Goal: Navigation & Orientation: Find specific page/section

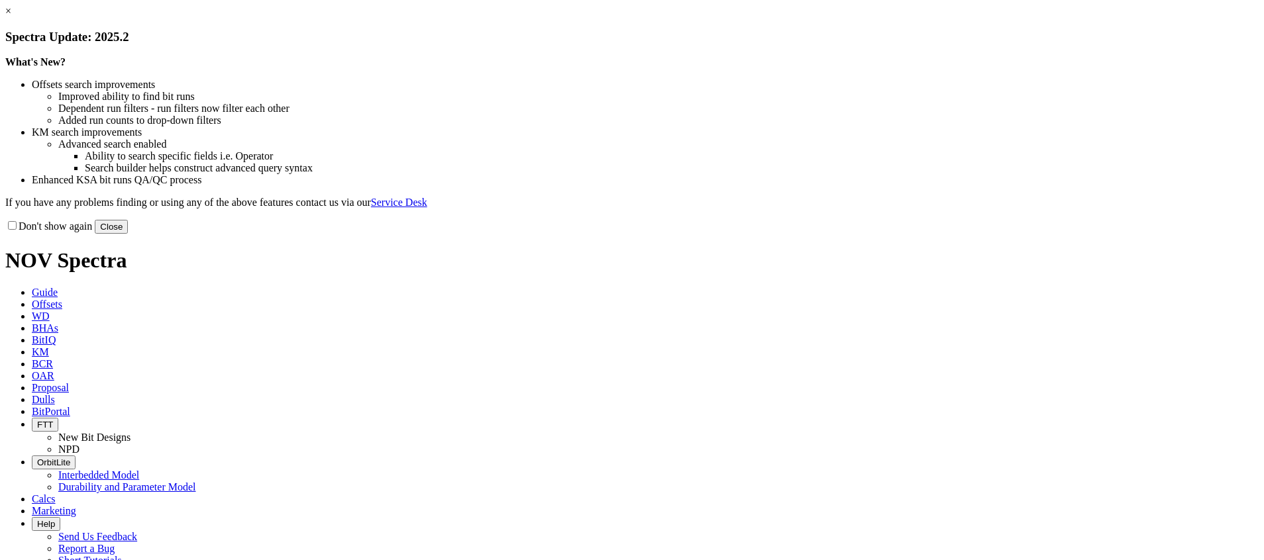
click at [128, 234] on button "Close" at bounding box center [111, 227] width 33 height 14
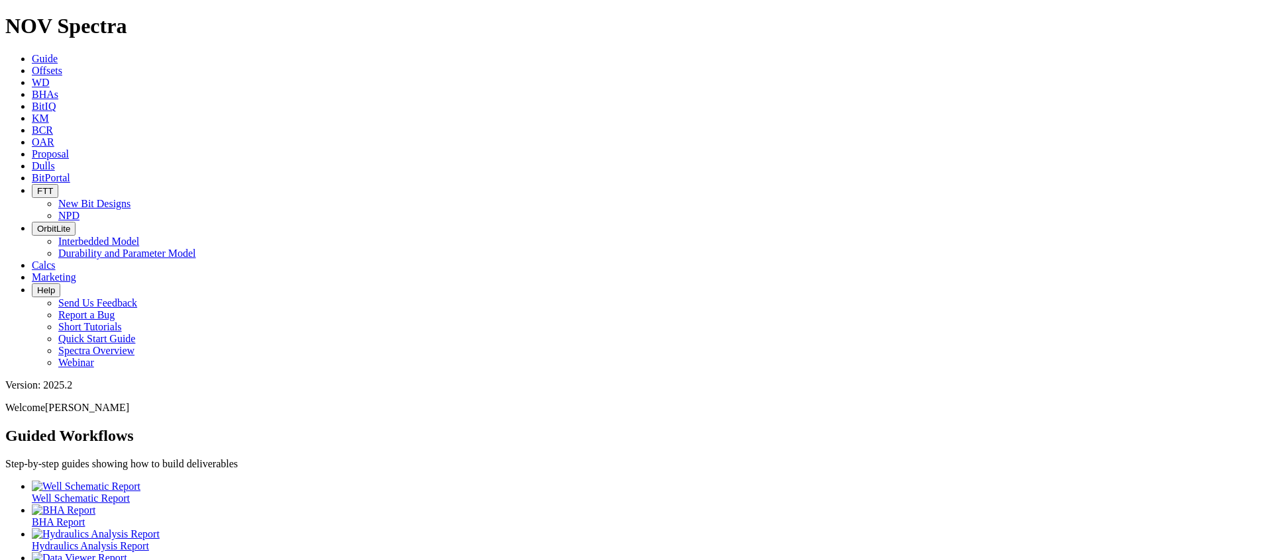
click at [70, 172] on link "BitPortal" at bounding box center [51, 177] width 38 height 11
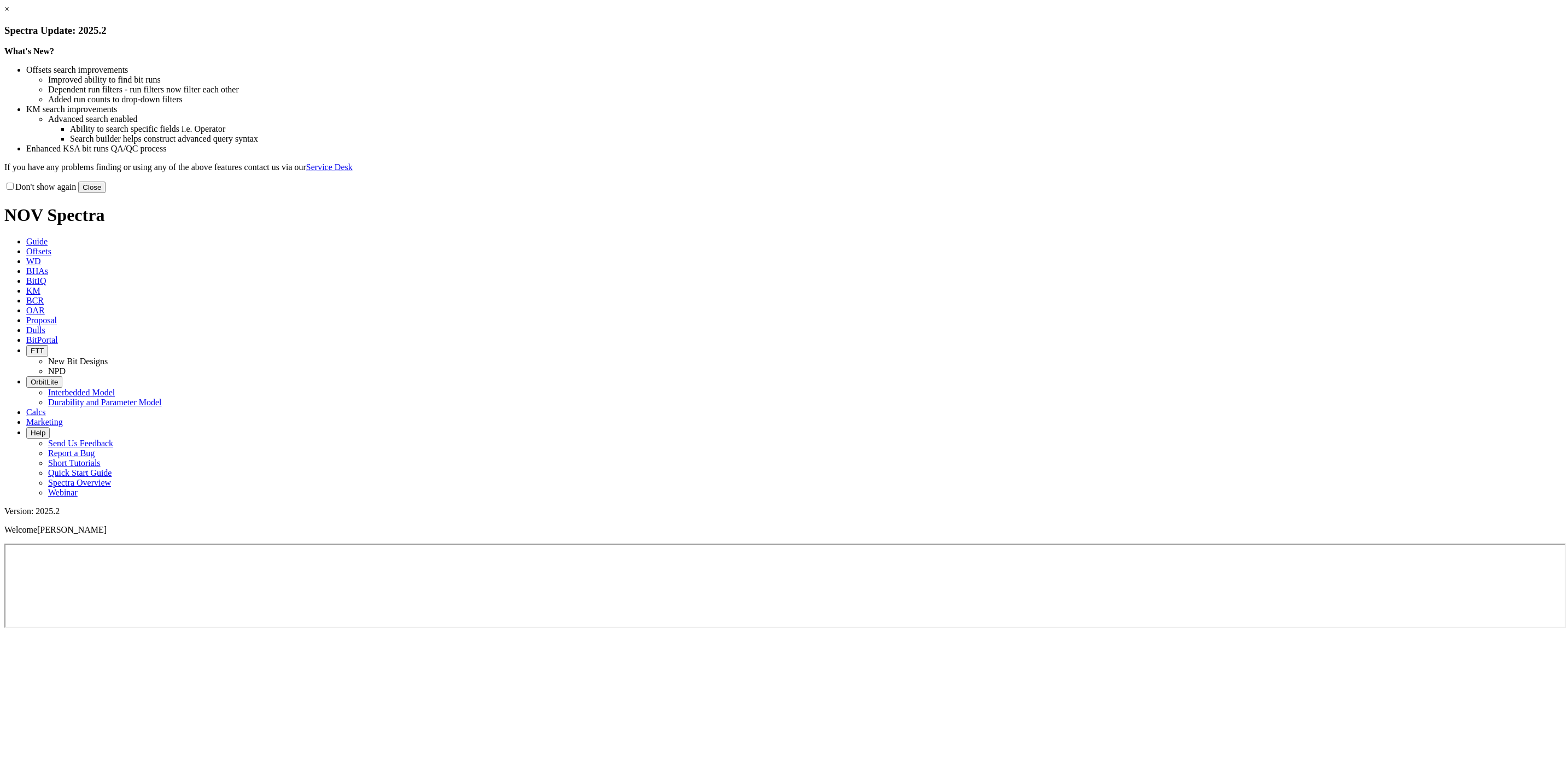
click at [106, 193] on button "Close" at bounding box center [92, 187] width 27 height 12
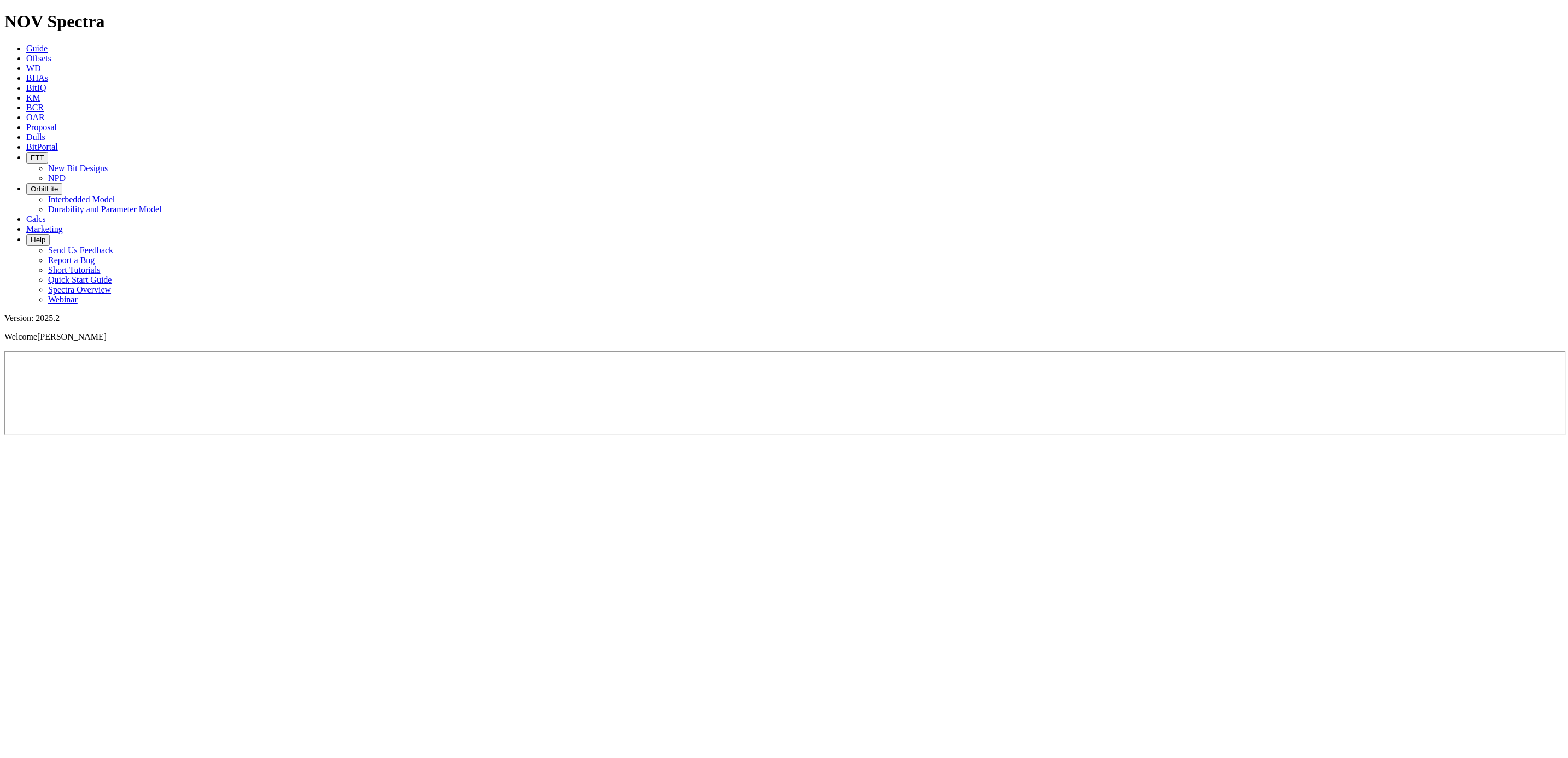
click at [879, 44] on ul "Guide Offsets [PERSON_NAME] BitIQ KM BCR OAR Proposal EBRR Dulls BitPortal FTT …" at bounding box center [784, 174] width 1560 height 261
